Goal: Register for event/course: Sign up to attend an event or enroll in a course

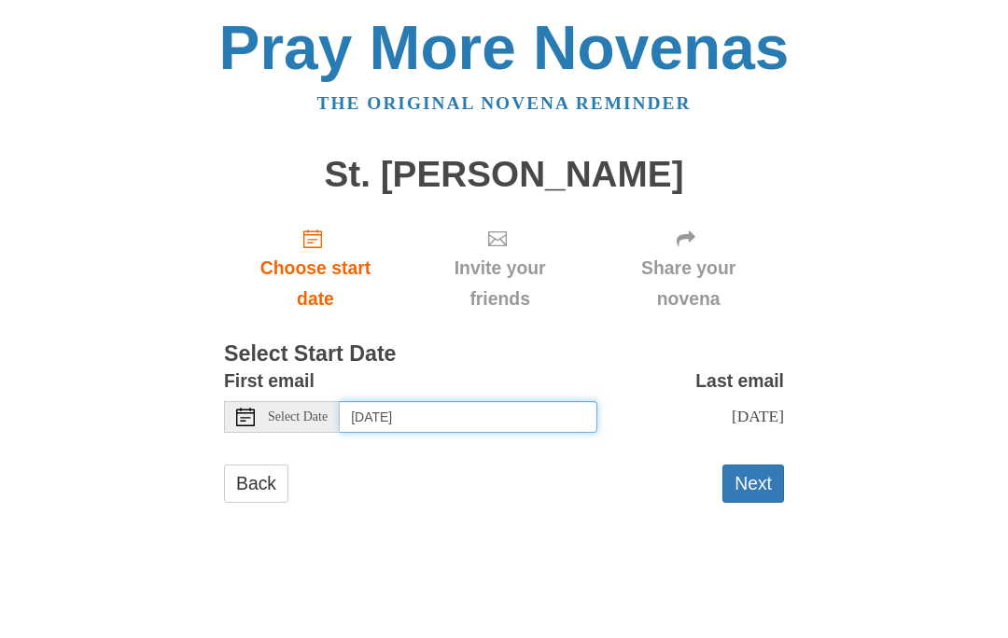
click at [549, 408] on input "[DATE]" at bounding box center [469, 417] width 258 height 32
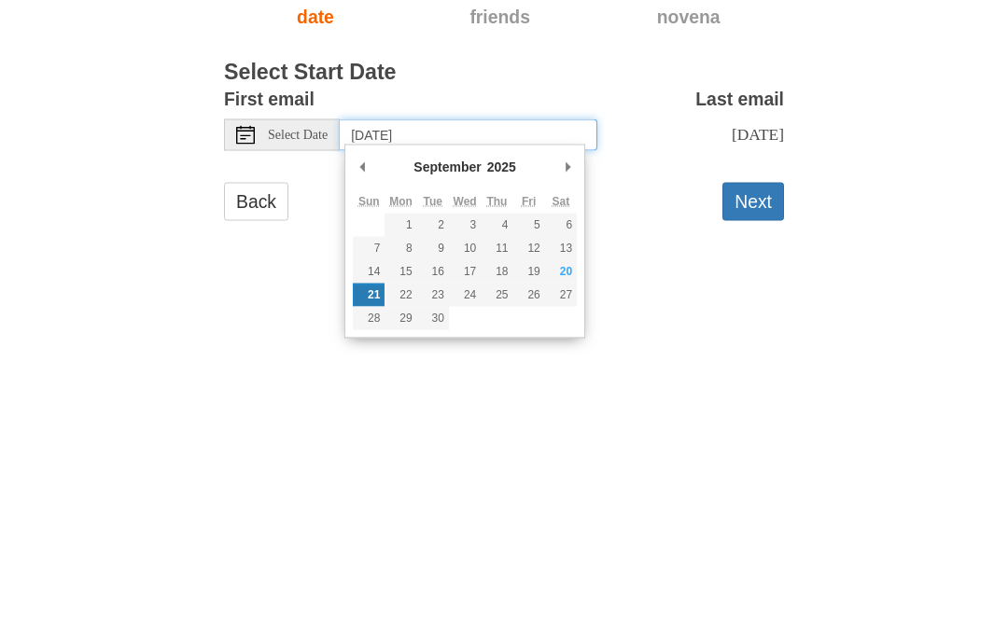
type input "[DATE]"
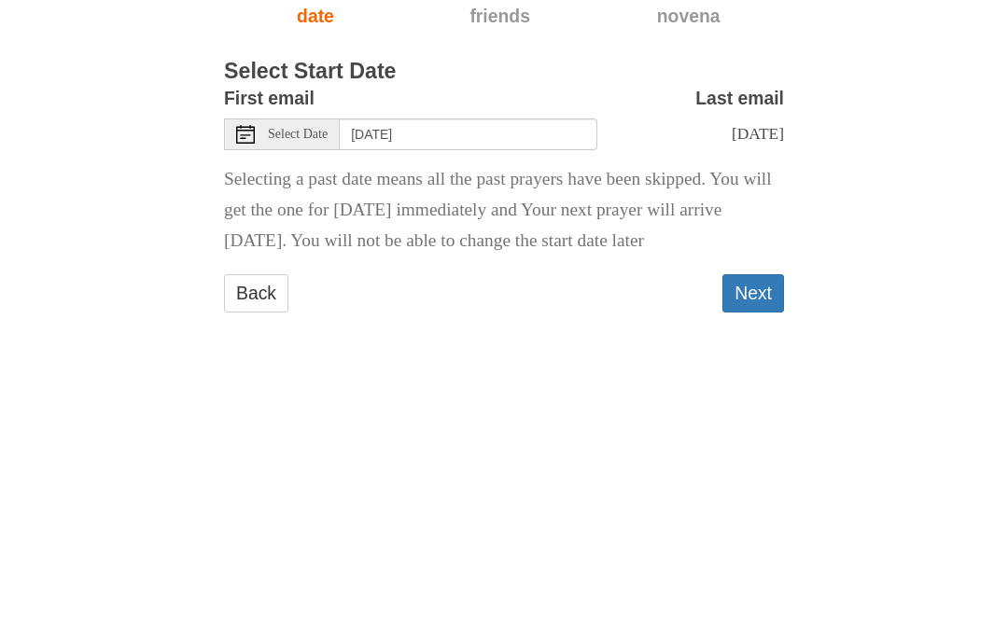
scroll to position [17, 0]
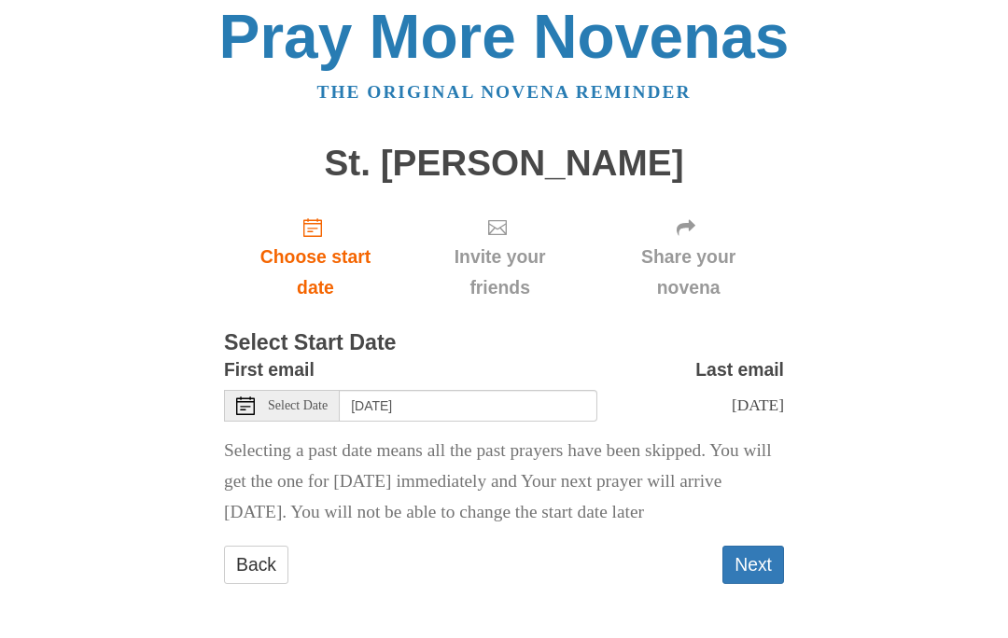
click at [777, 569] on button "Next" at bounding box center [753, 565] width 62 height 38
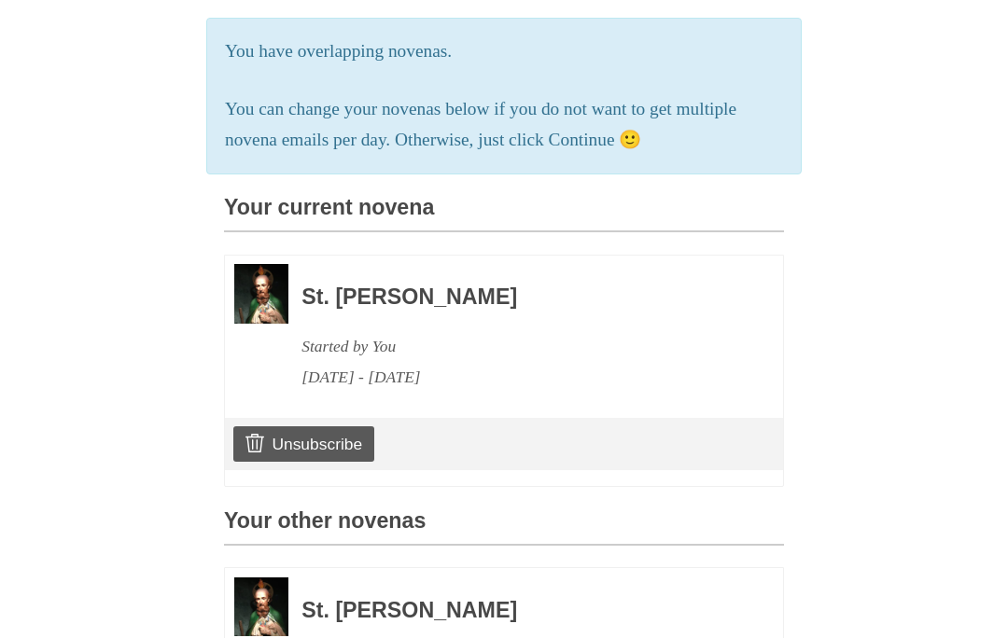
scroll to position [325, 0]
click at [328, 434] on link "Unsubscribe" at bounding box center [303, 443] width 141 height 35
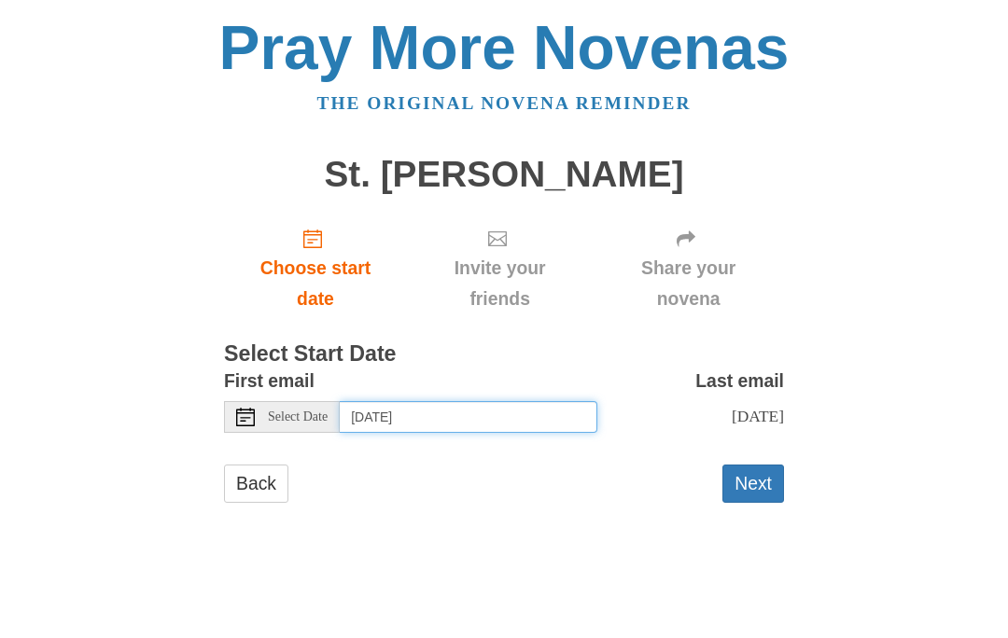
click at [547, 406] on input "[DATE]" at bounding box center [469, 417] width 258 height 32
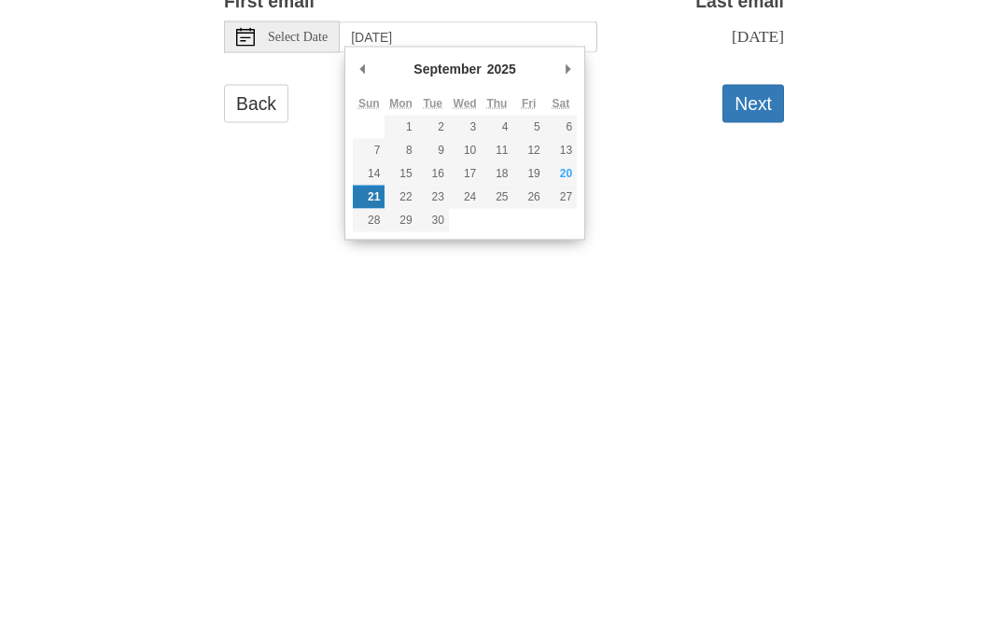
scroll to position [3, 0]
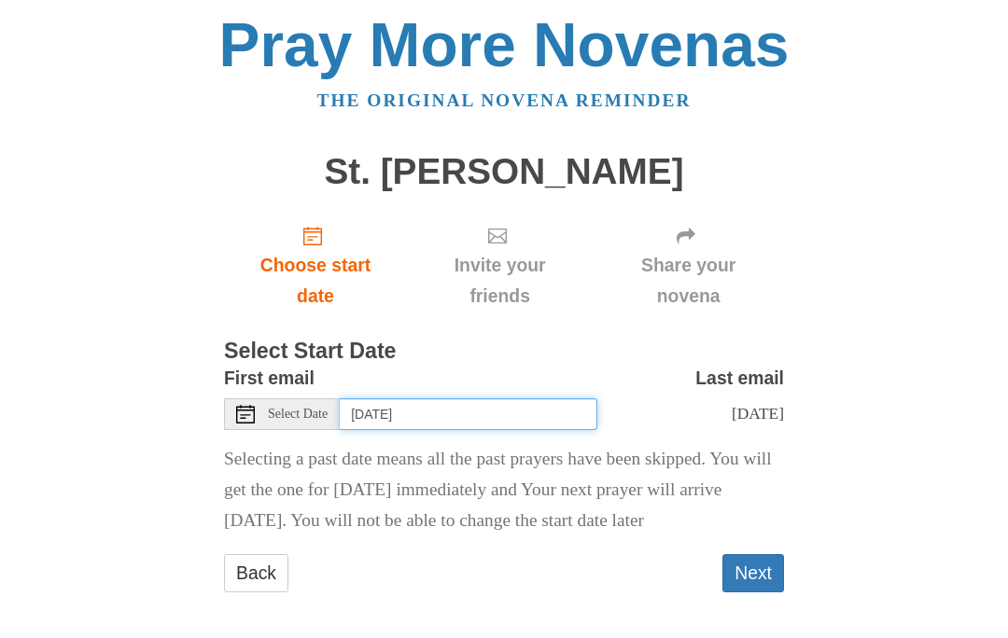
click at [514, 409] on input "Friday, September 5th" at bounding box center [469, 414] width 258 height 32
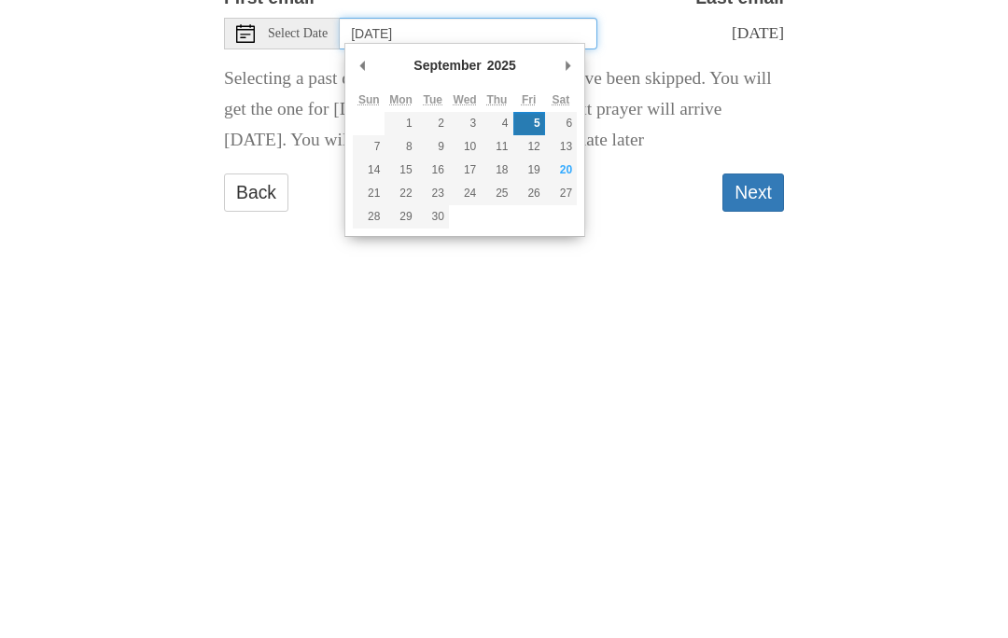
scroll to position [17, 0]
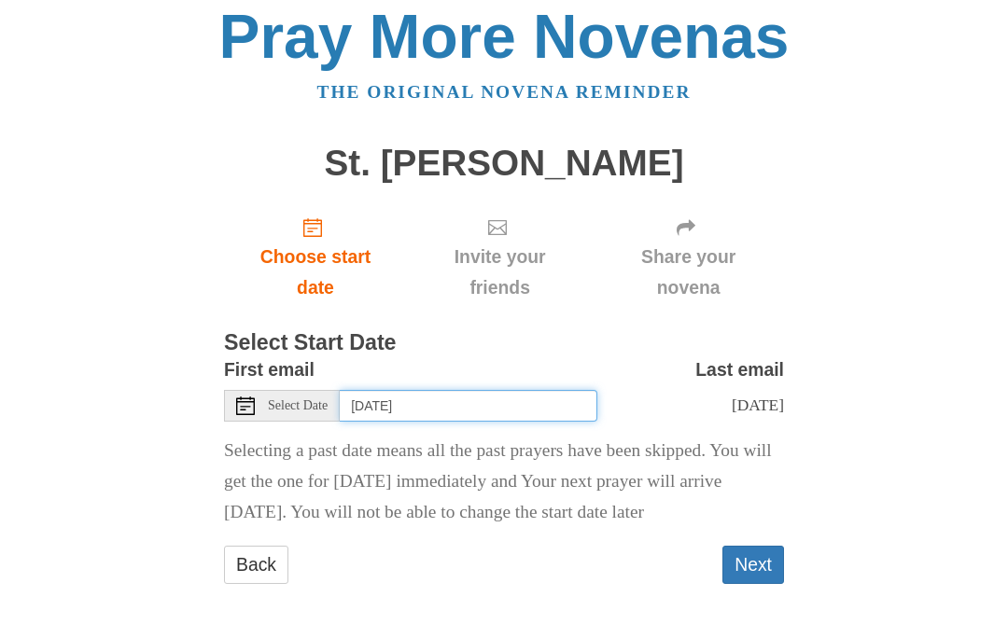
click at [546, 395] on input "Tuesday, September 9th" at bounding box center [469, 406] width 258 height 32
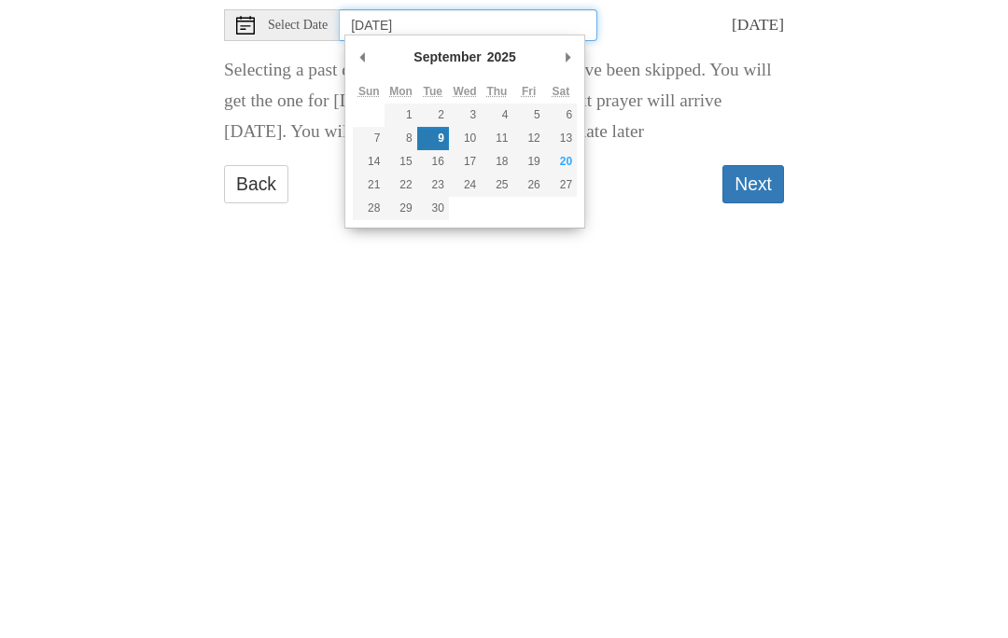
type input "Monday, September 22nd"
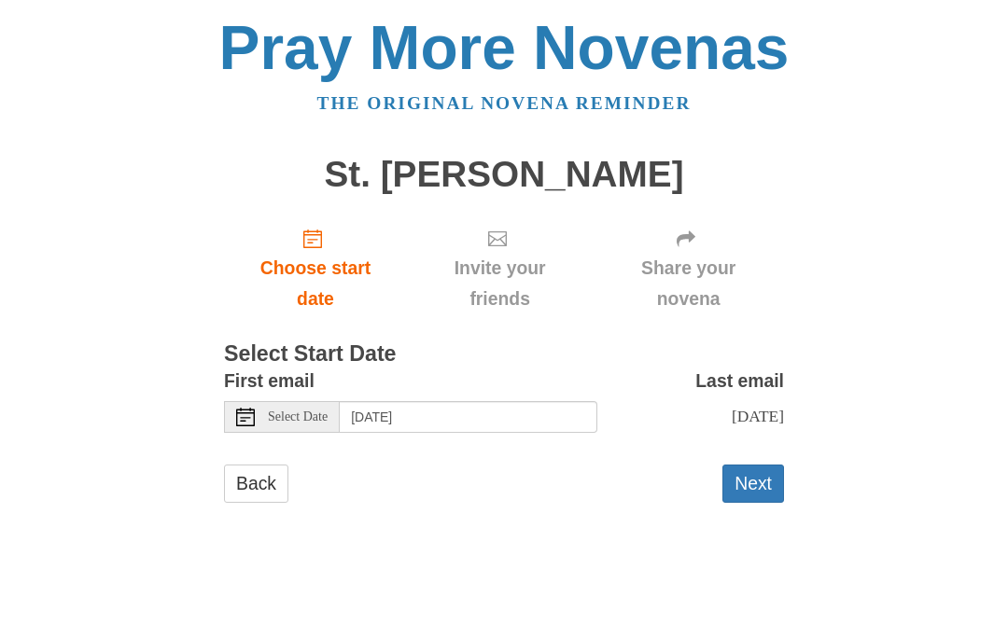
click at [770, 495] on button "Next" at bounding box center [753, 484] width 62 height 38
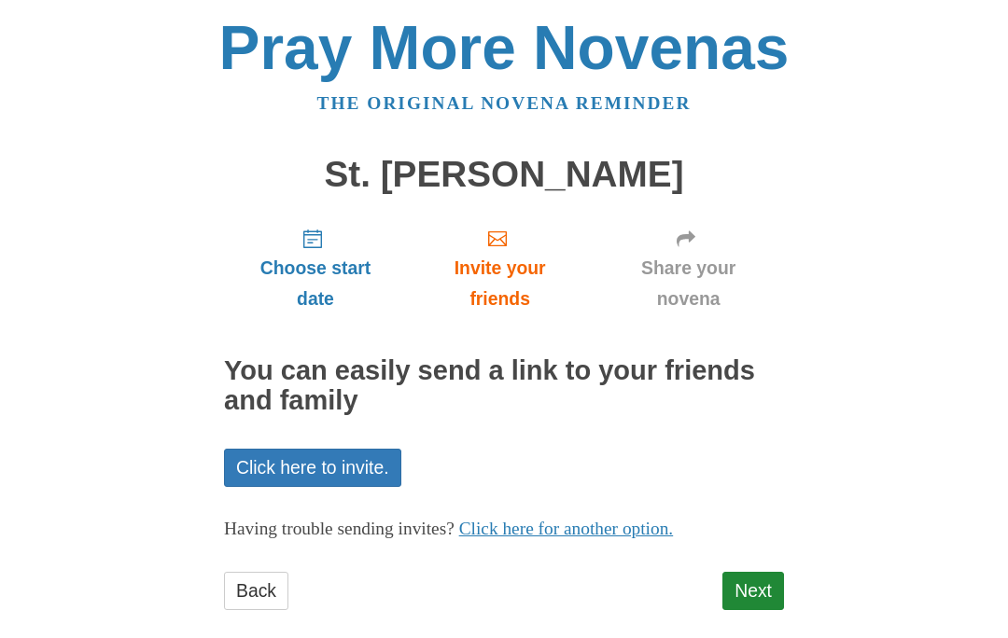
click at [780, 578] on link "Next" at bounding box center [753, 591] width 62 height 38
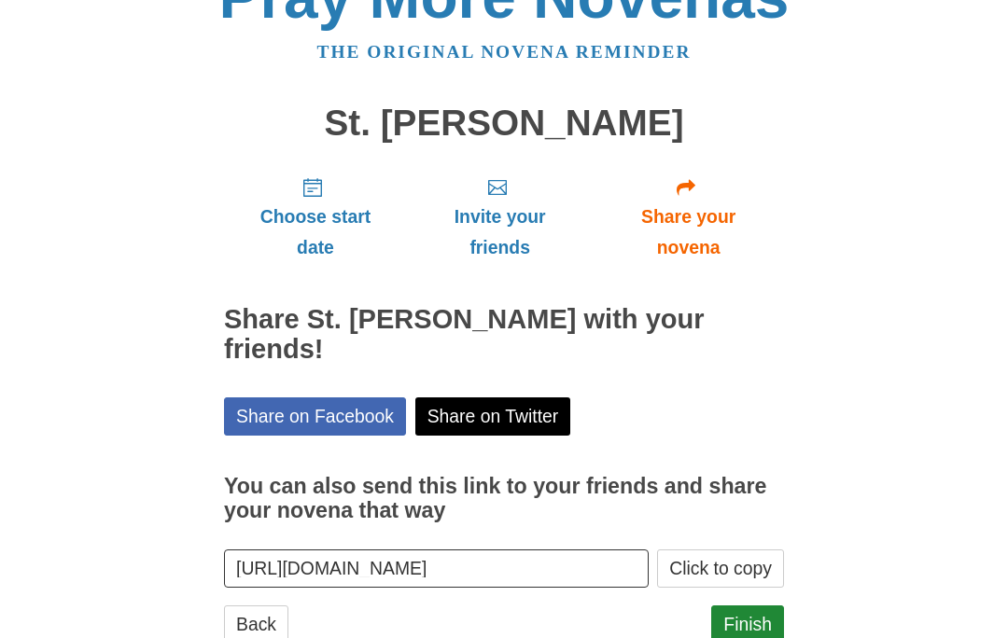
scroll to position [75, 0]
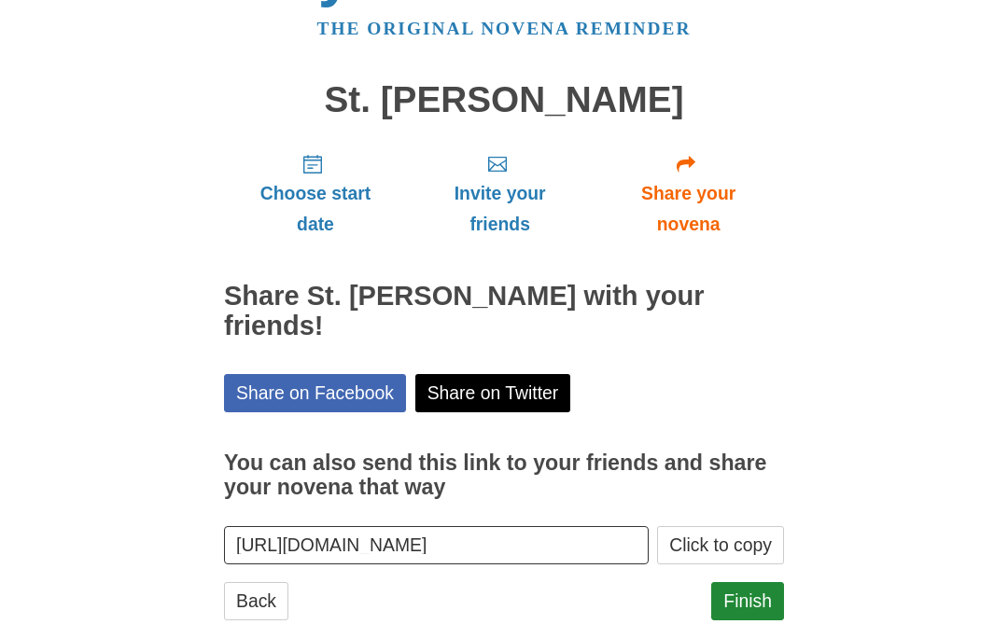
click at [774, 582] on link "Finish" at bounding box center [747, 601] width 73 height 38
